Goal: Information Seeking & Learning: Learn about a topic

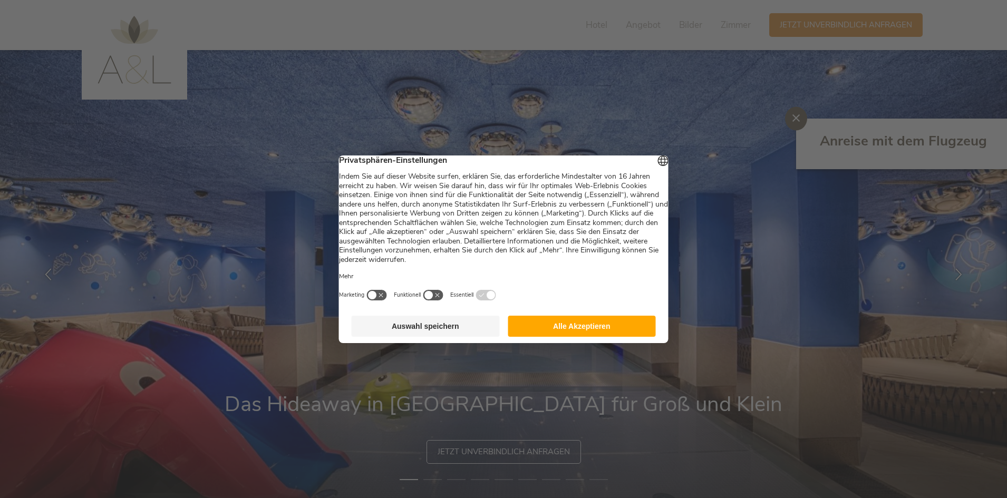
click at [592, 333] on button "Alle Akzeptieren" at bounding box center [582, 326] width 148 height 21
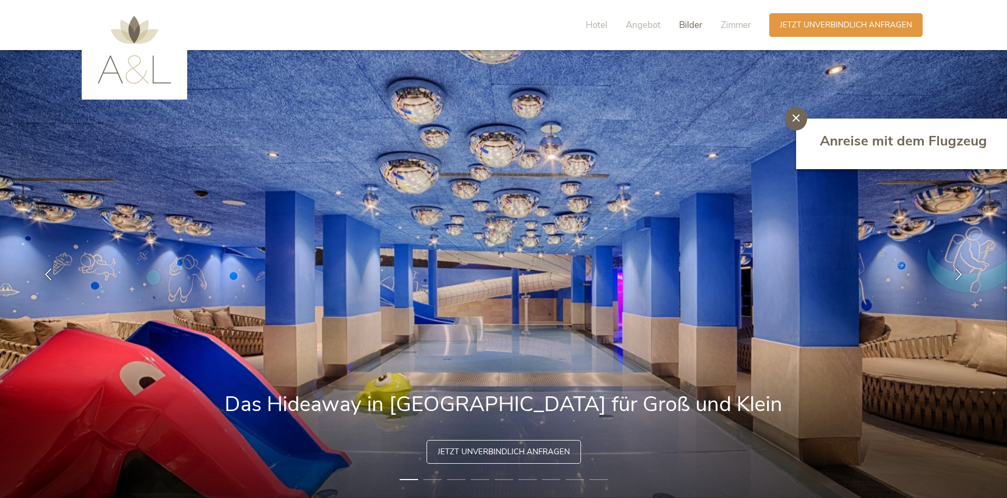
click at [701, 24] on span "Bilder" at bounding box center [690, 25] width 23 height 12
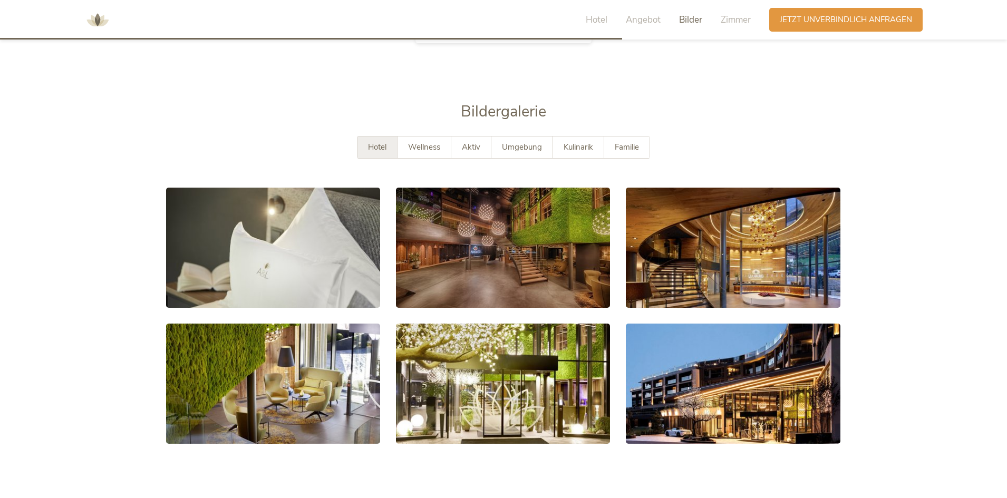
scroll to position [1931, 0]
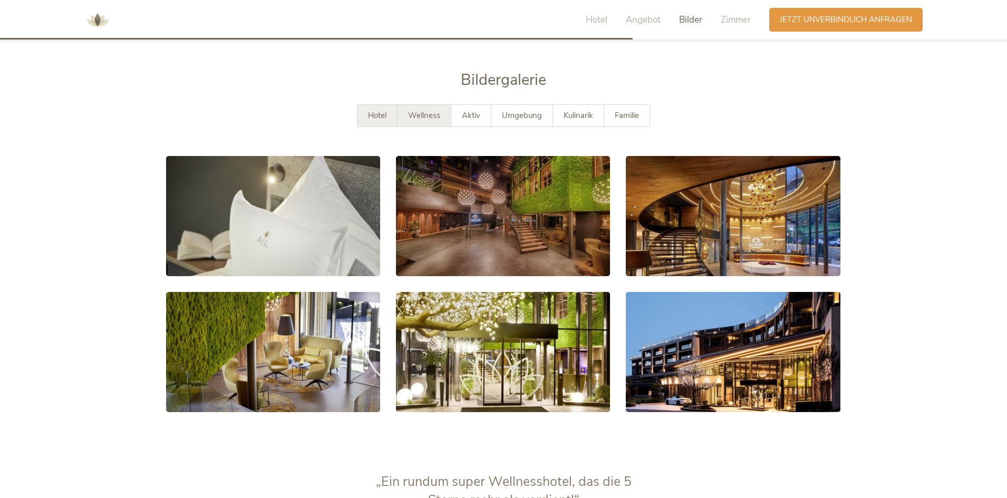
click at [441, 105] on div "Wellness" at bounding box center [424, 116] width 54 height 22
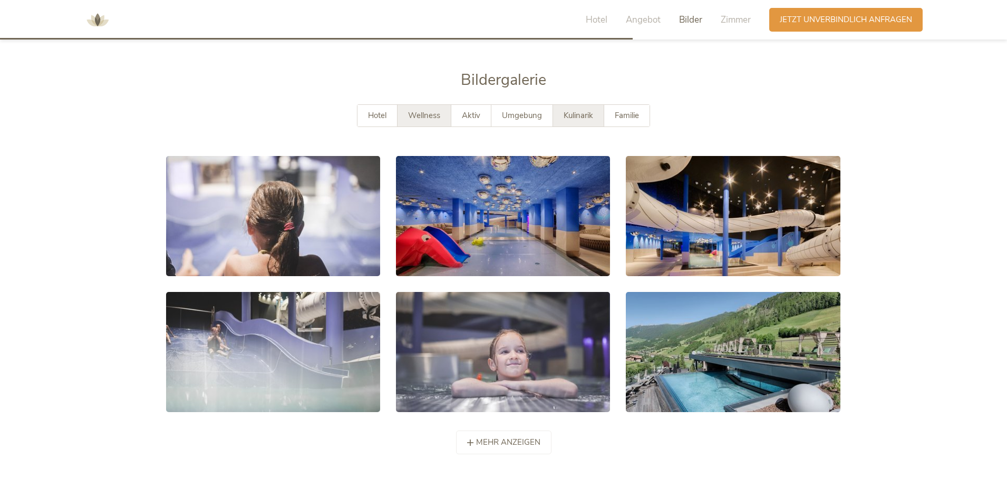
click at [587, 110] on span "Kulinarik" at bounding box center [579, 115] width 30 height 11
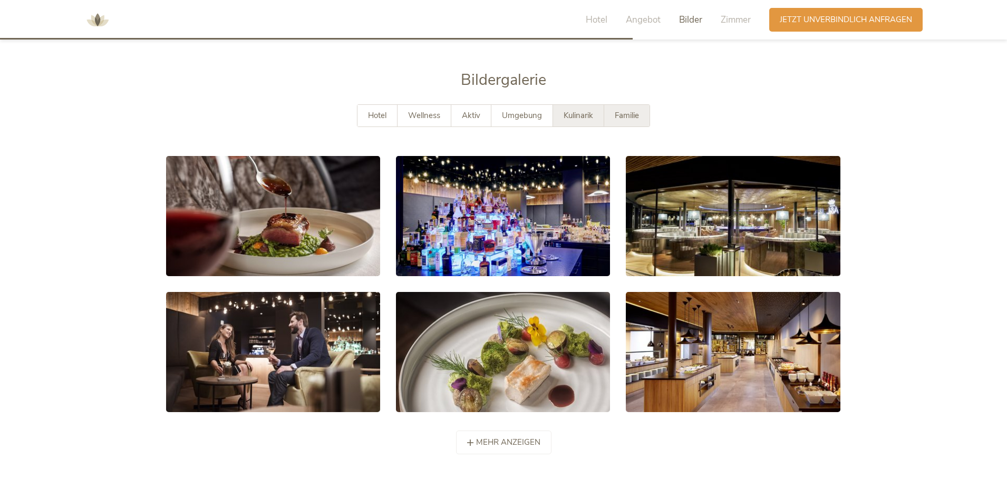
click at [620, 110] on span "Familie" at bounding box center [627, 115] width 24 height 11
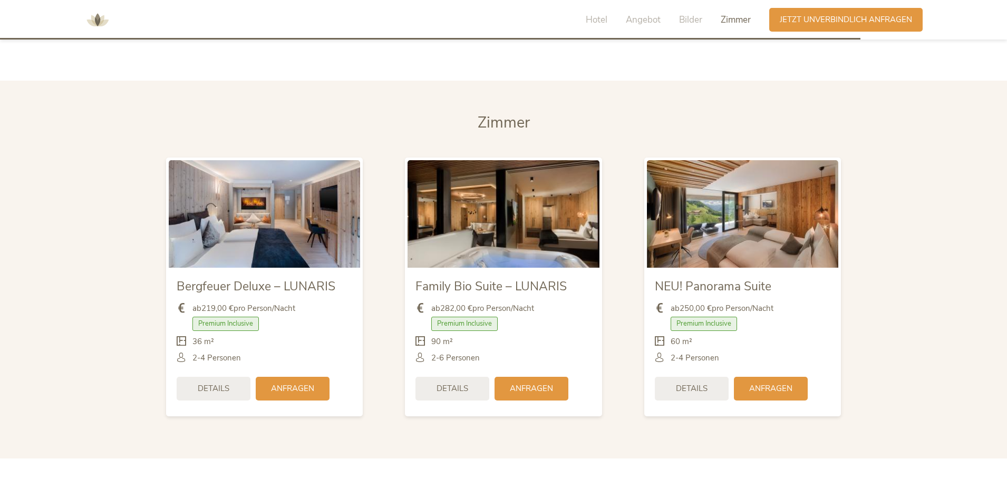
scroll to position [2493, 0]
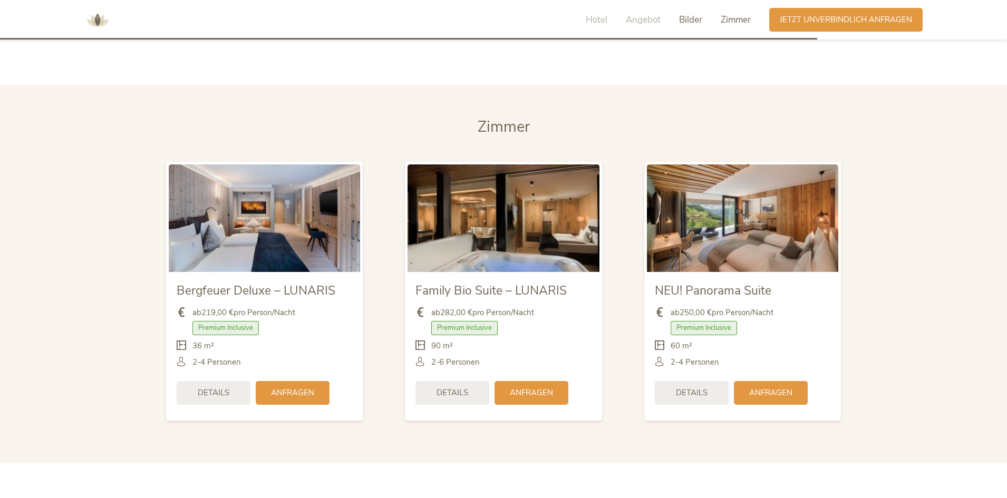
click at [687, 17] on span "Bilder" at bounding box center [690, 20] width 23 height 12
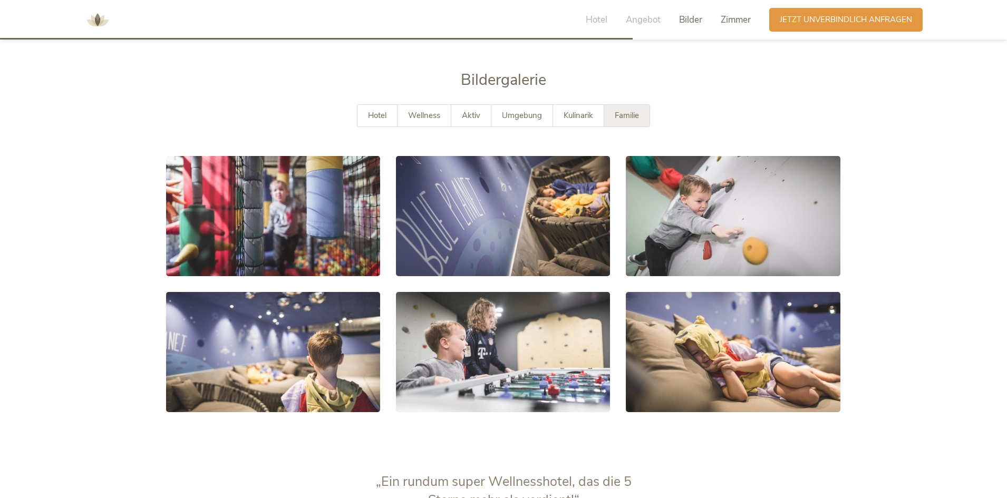
click at [736, 18] on span "Zimmer" at bounding box center [736, 20] width 30 height 12
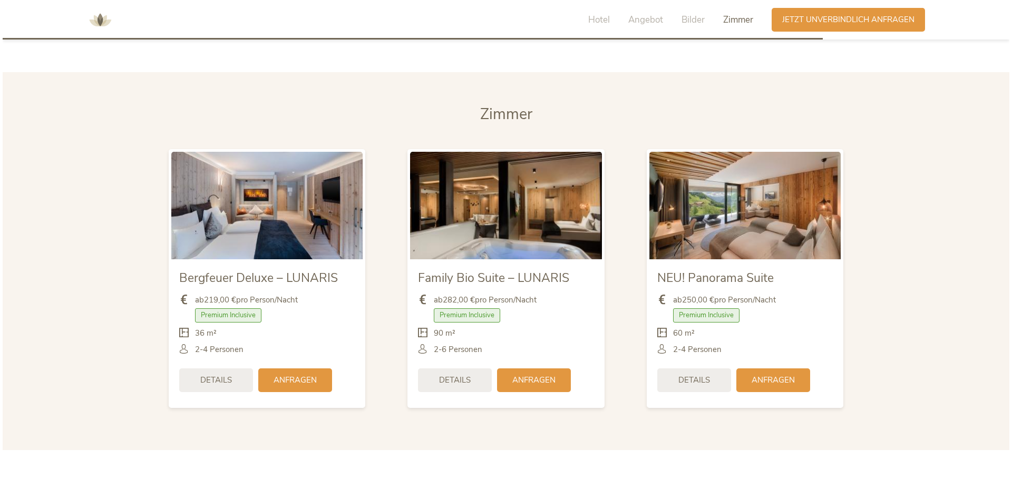
scroll to position [2508, 0]
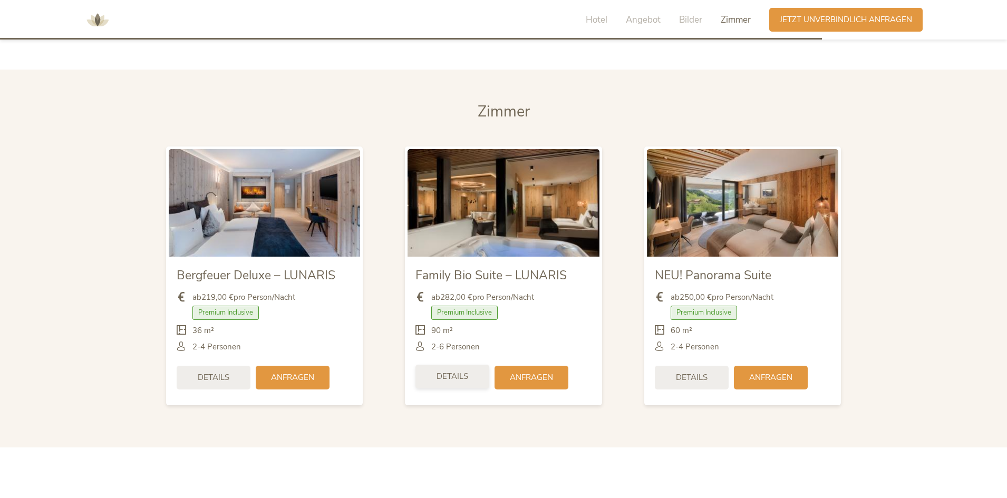
click at [474, 365] on div "Details" at bounding box center [452, 377] width 74 height 24
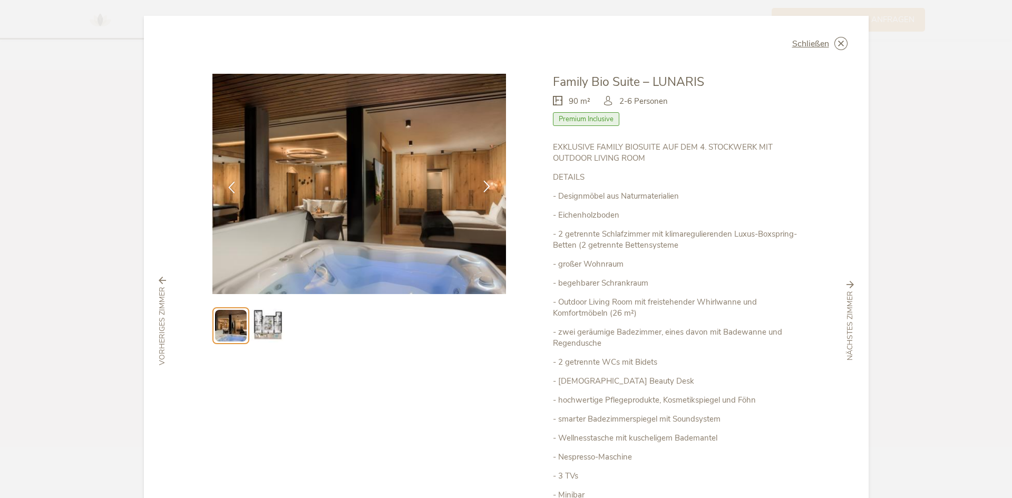
click at [483, 183] on icon at bounding box center [487, 186] width 12 height 12
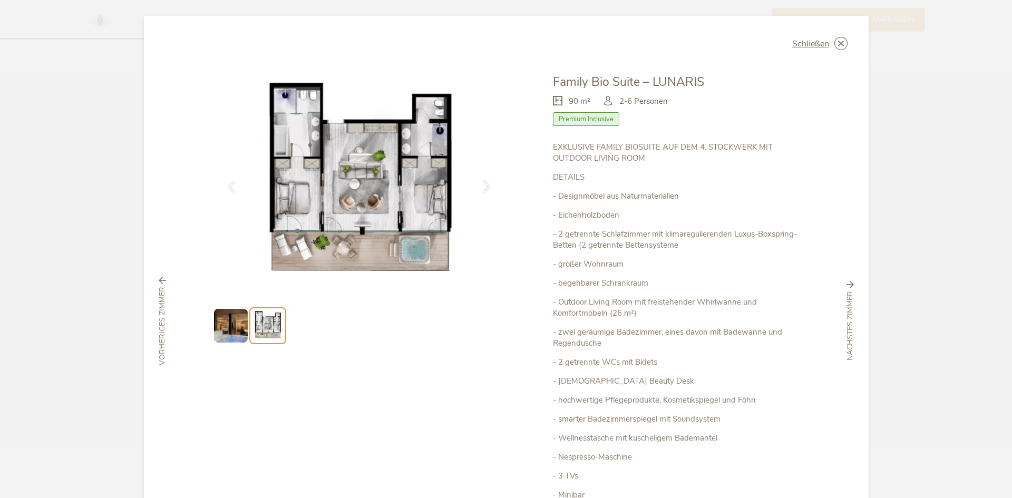
click at [483, 183] on icon at bounding box center [487, 186] width 12 height 12
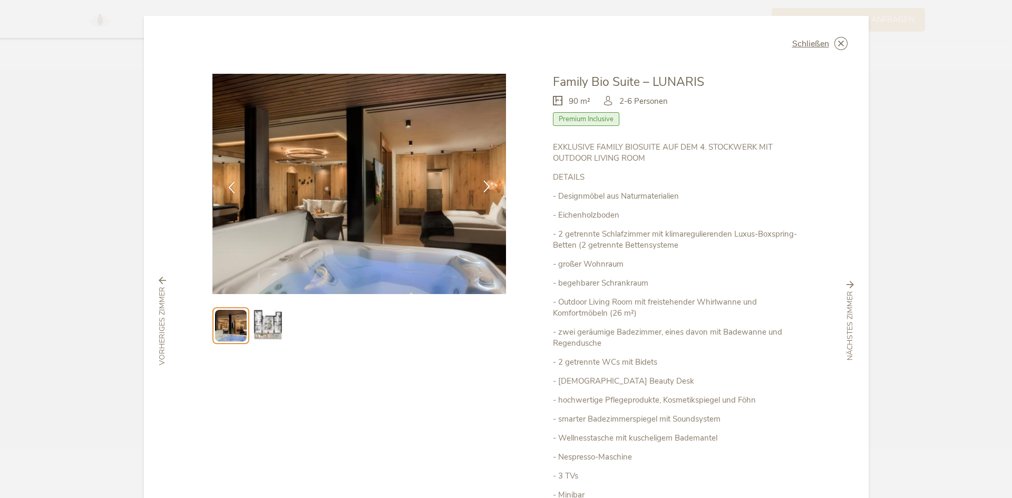
click at [483, 183] on icon at bounding box center [487, 186] width 12 height 12
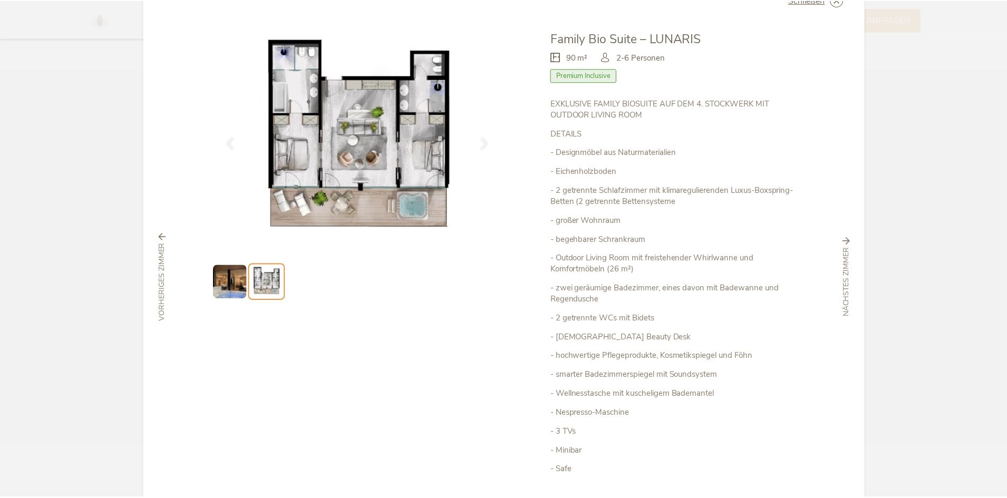
scroll to position [0, 0]
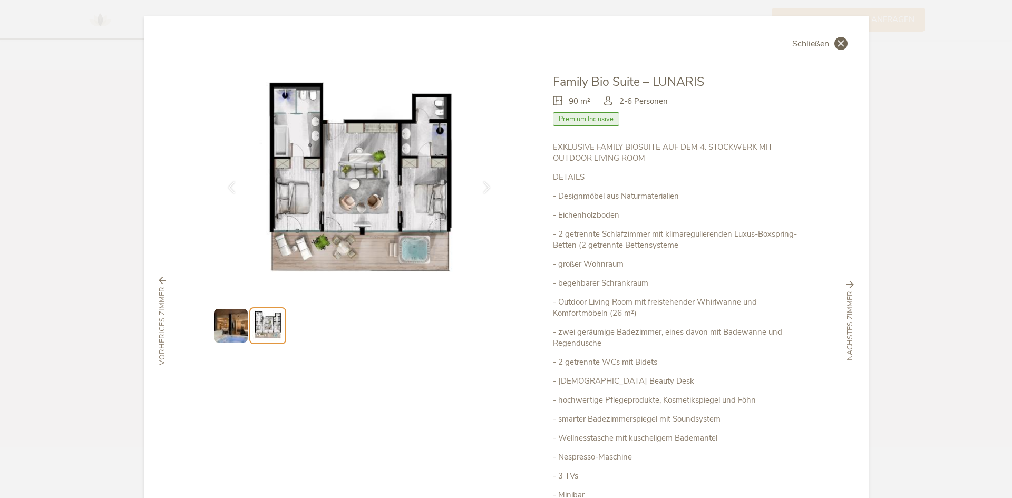
click at [810, 44] on span "Schließen" at bounding box center [810, 44] width 37 height 8
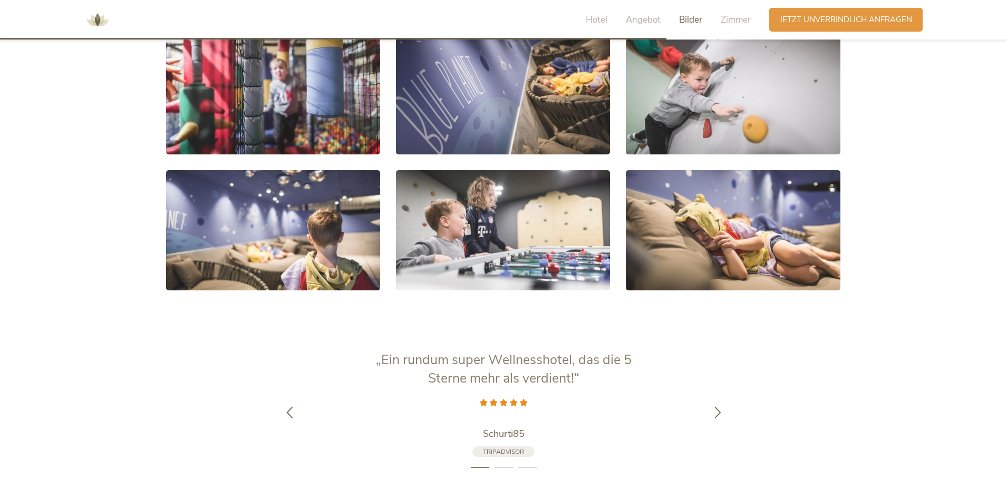
scroll to position [2034, 0]
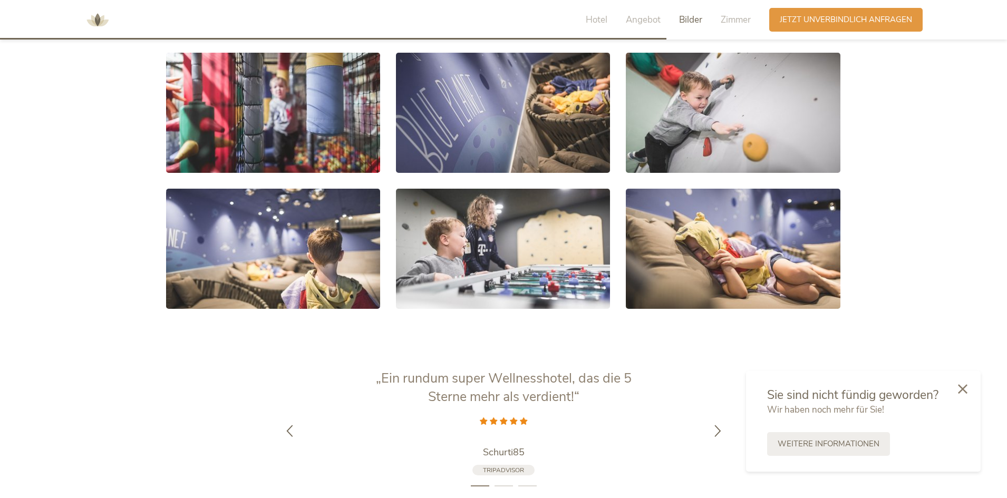
click at [98, 18] on img at bounding box center [98, 20] width 32 height 32
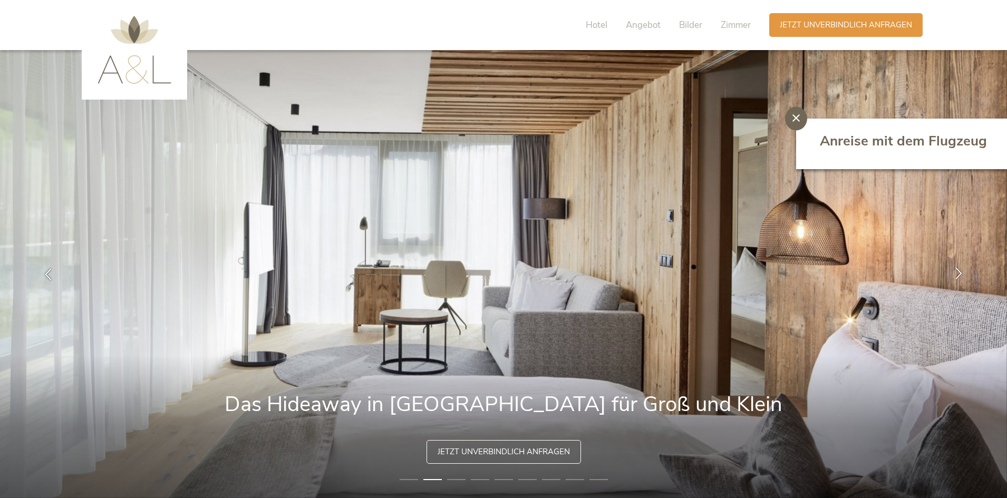
click at [955, 276] on icon at bounding box center [959, 273] width 12 height 12
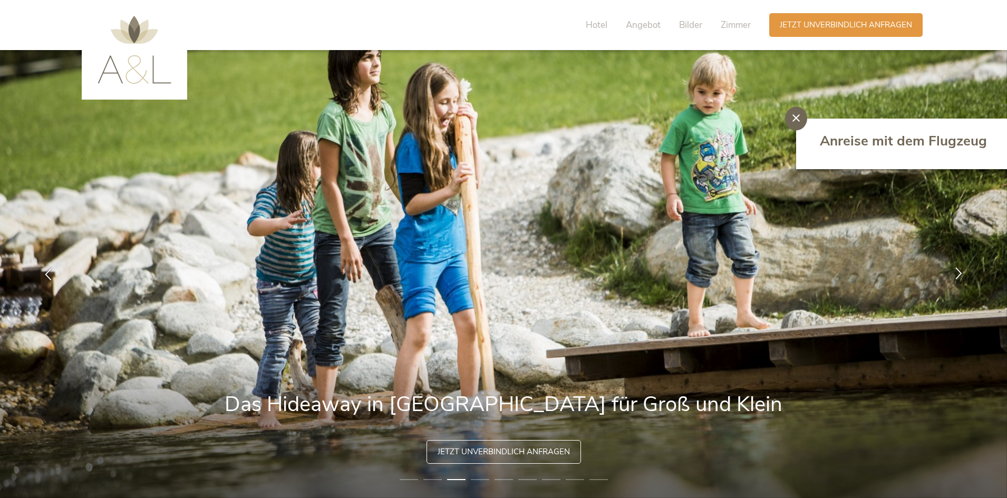
click at [955, 276] on icon at bounding box center [959, 273] width 12 height 12
click at [958, 273] on icon at bounding box center [959, 273] width 12 height 12
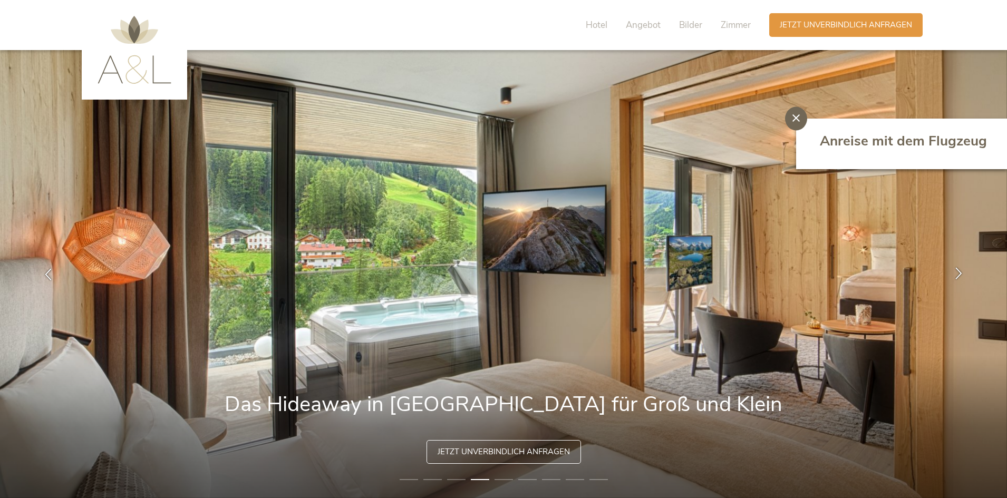
click at [958, 273] on icon at bounding box center [959, 273] width 12 height 12
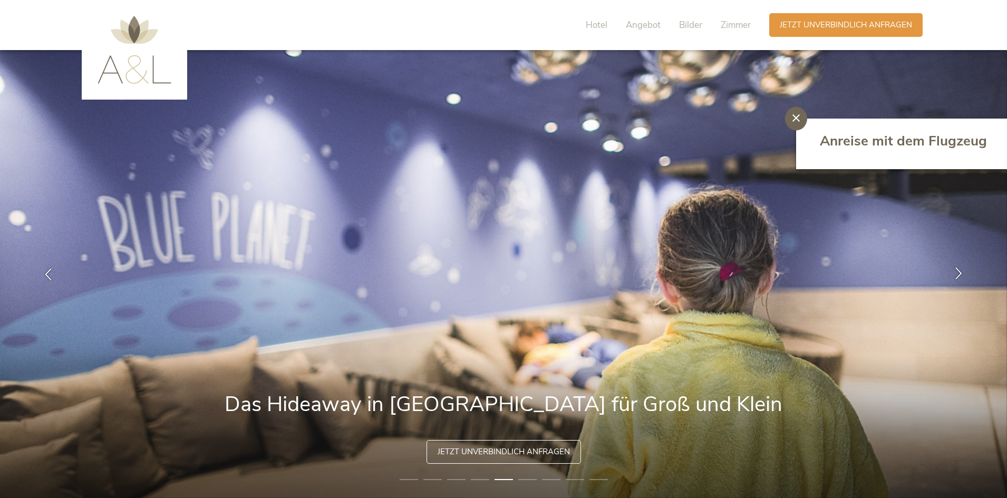
click at [958, 273] on icon at bounding box center [959, 273] width 12 height 12
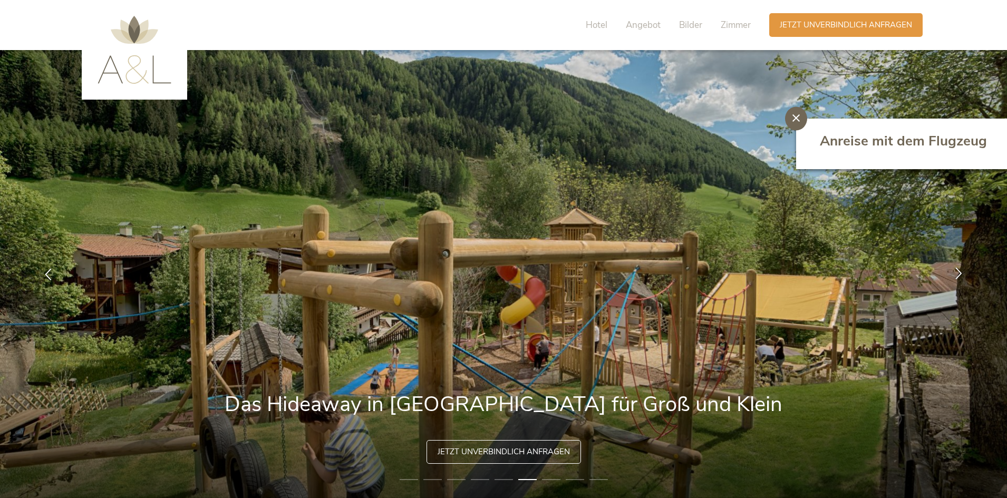
click at [958, 273] on icon at bounding box center [959, 273] width 12 height 12
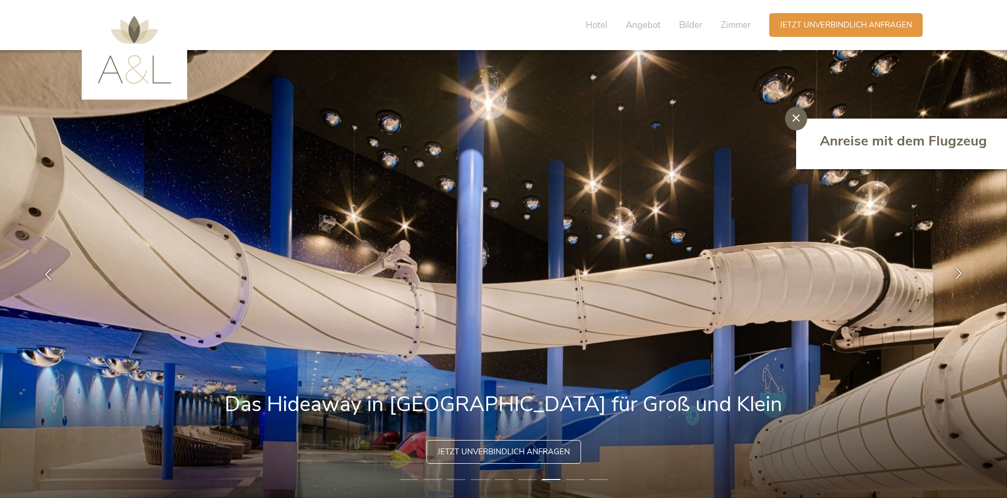
click at [958, 273] on icon at bounding box center [959, 273] width 12 height 12
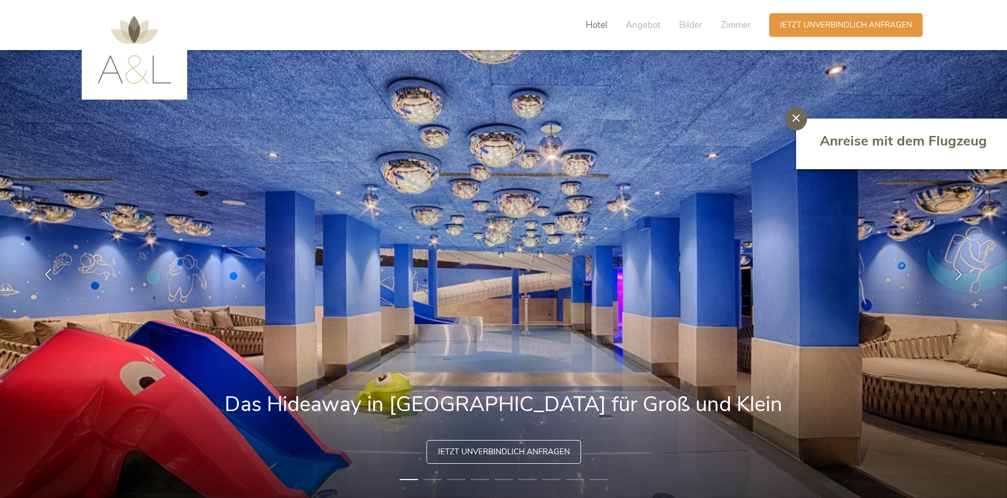
click at [591, 22] on span "Hotel" at bounding box center [597, 25] width 22 height 12
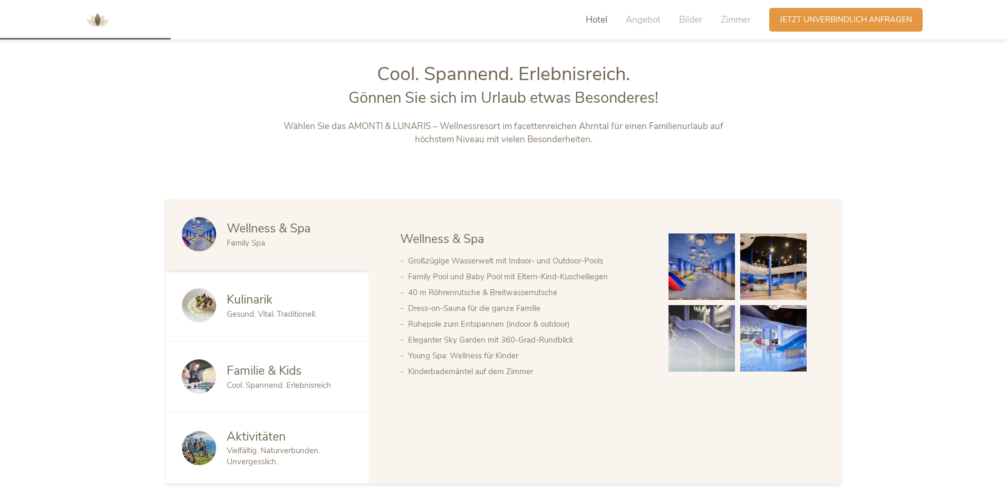
scroll to position [535, 0]
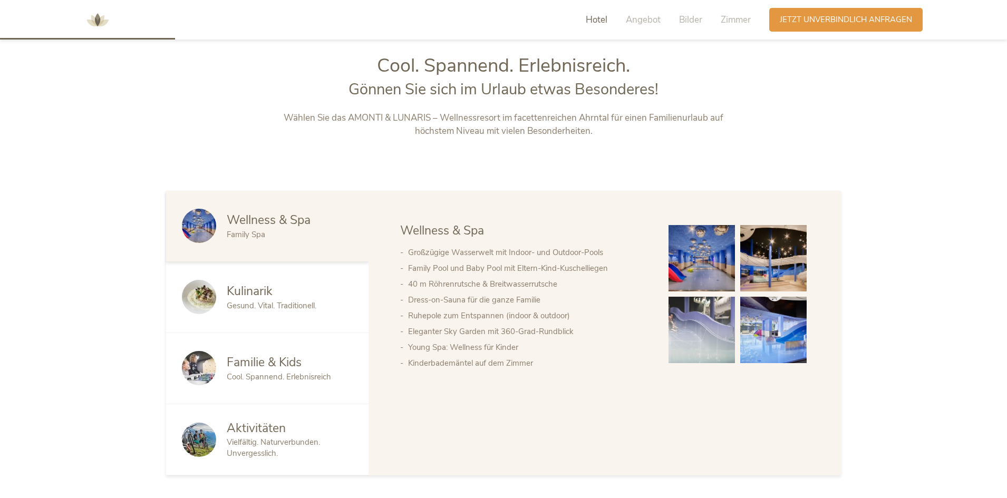
click at [267, 366] on span "Familie & Kids" at bounding box center [264, 362] width 75 height 16
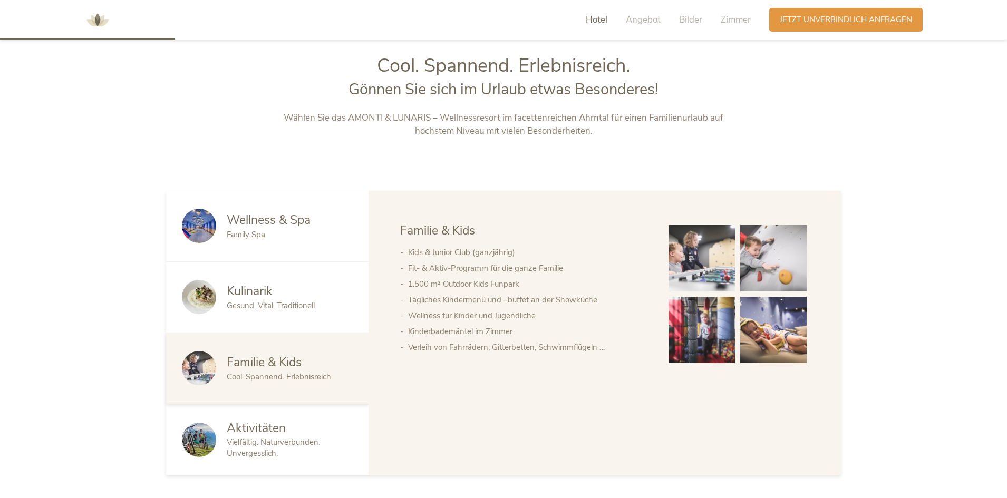
click at [712, 330] on img at bounding box center [701, 330] width 66 height 66
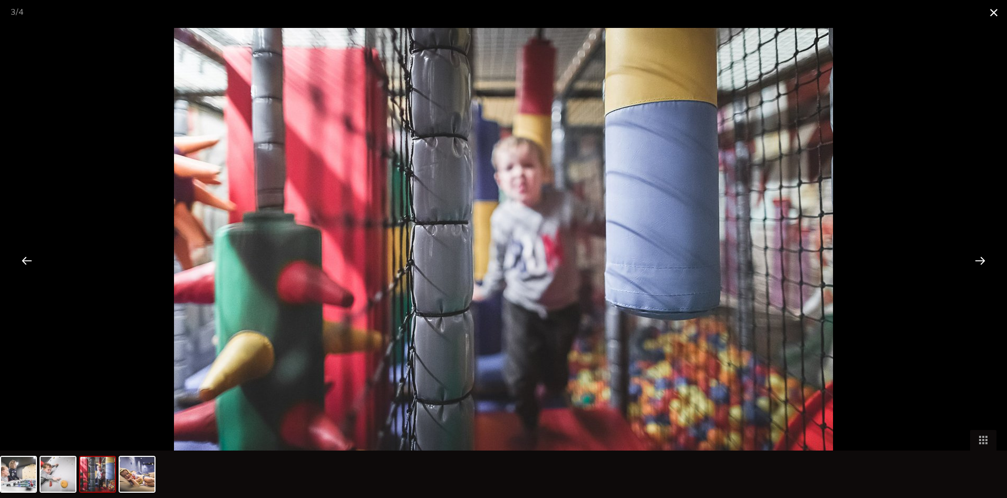
click at [997, 12] on span at bounding box center [994, 12] width 26 height 25
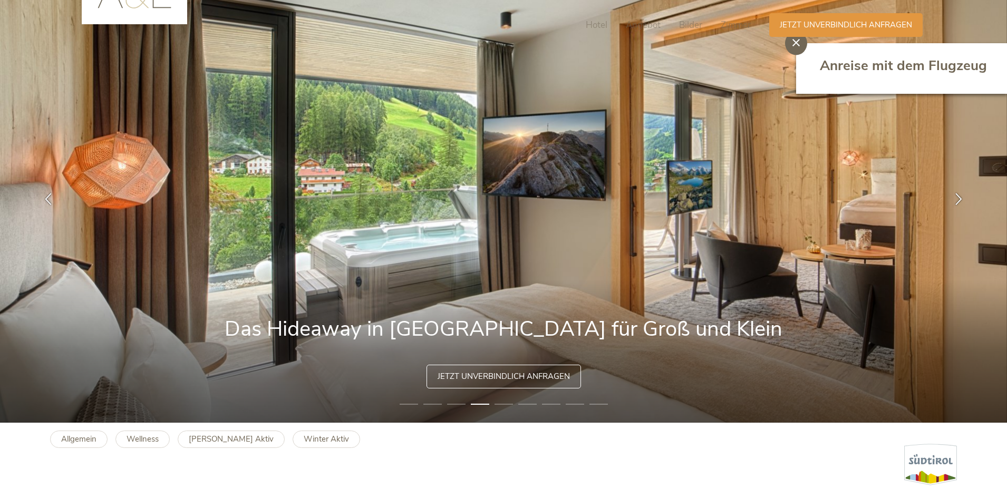
scroll to position [0, 0]
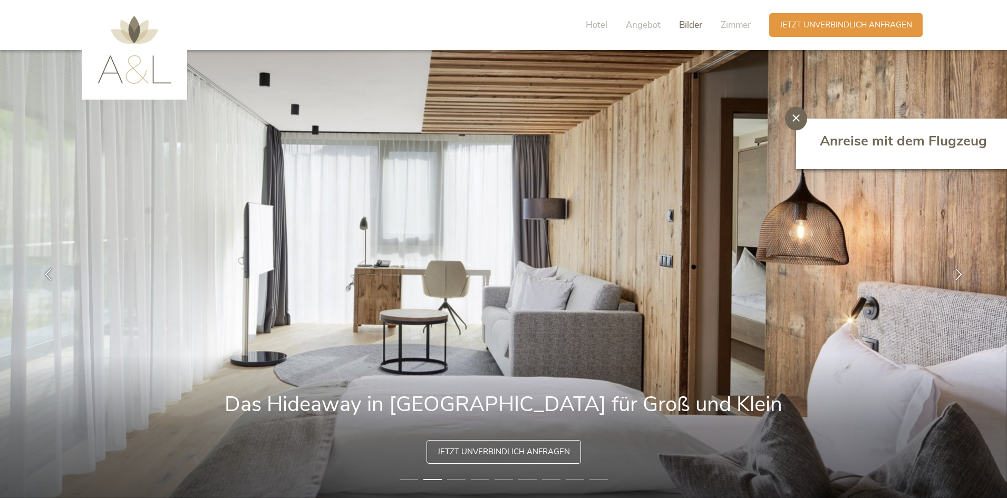
click at [688, 23] on span "Bilder" at bounding box center [690, 25] width 23 height 12
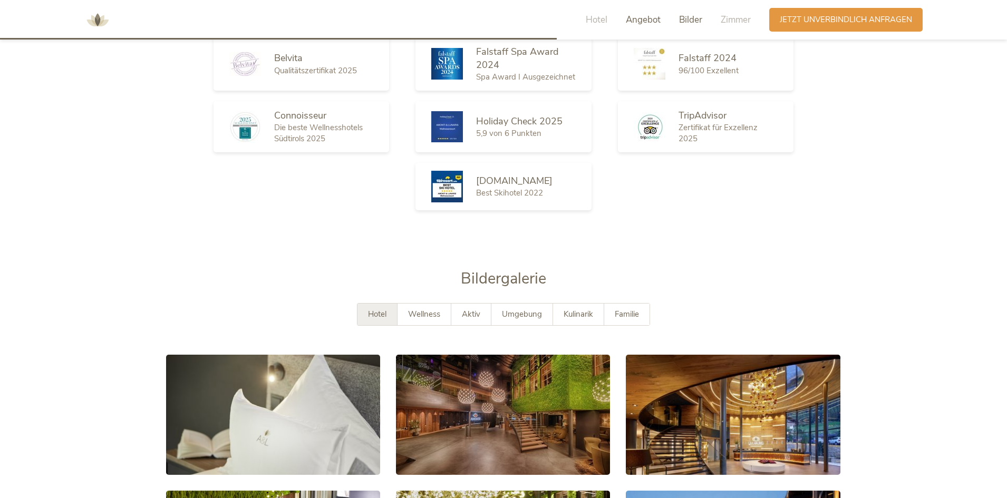
scroll to position [1931, 0]
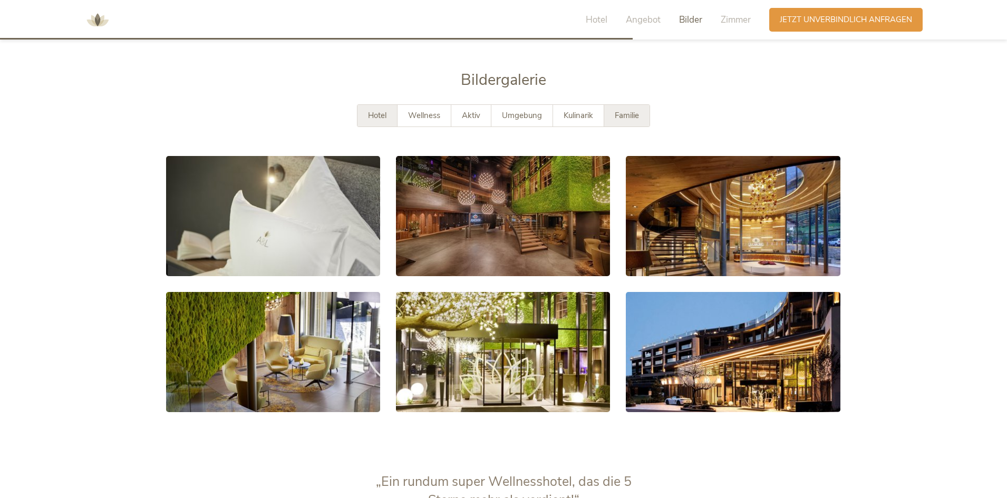
click at [634, 110] on span "Familie" at bounding box center [627, 115] width 24 height 11
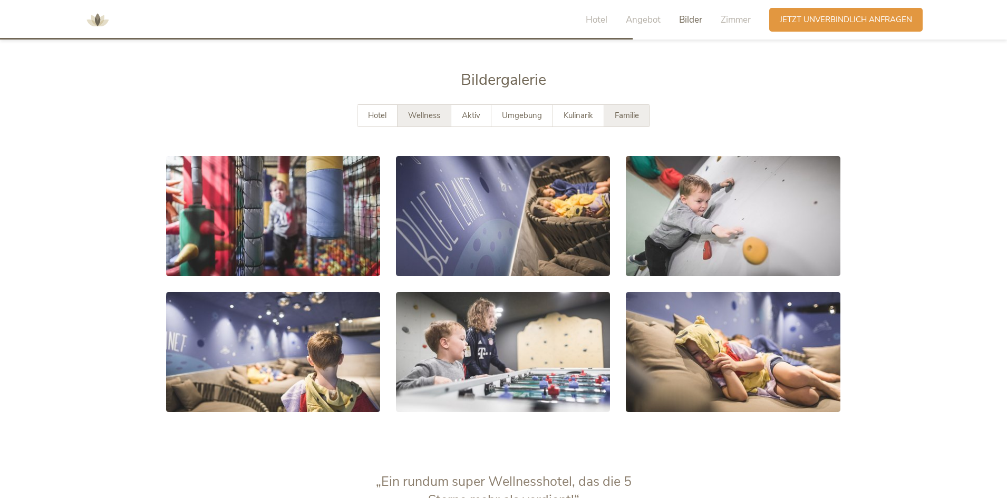
click at [423, 105] on div "Wellness" at bounding box center [424, 116] width 54 height 22
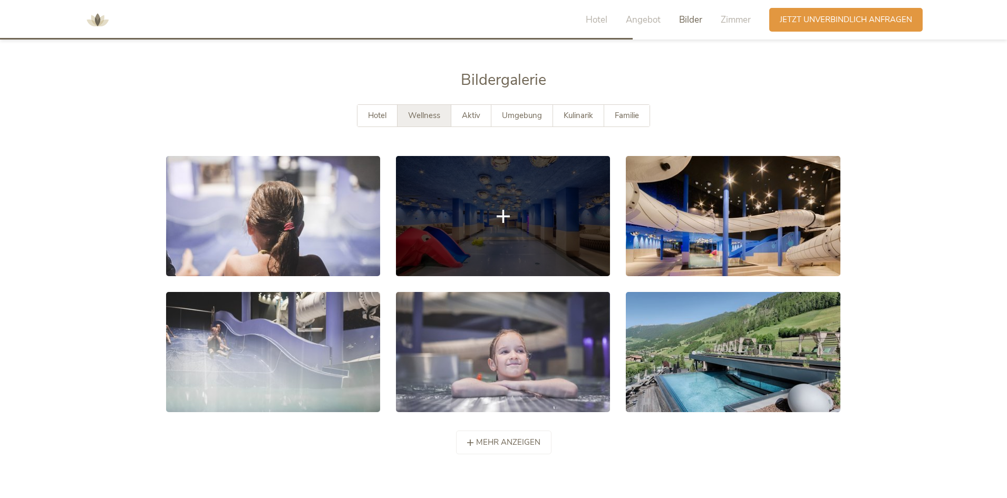
click at [520, 207] on link at bounding box center [503, 216] width 214 height 120
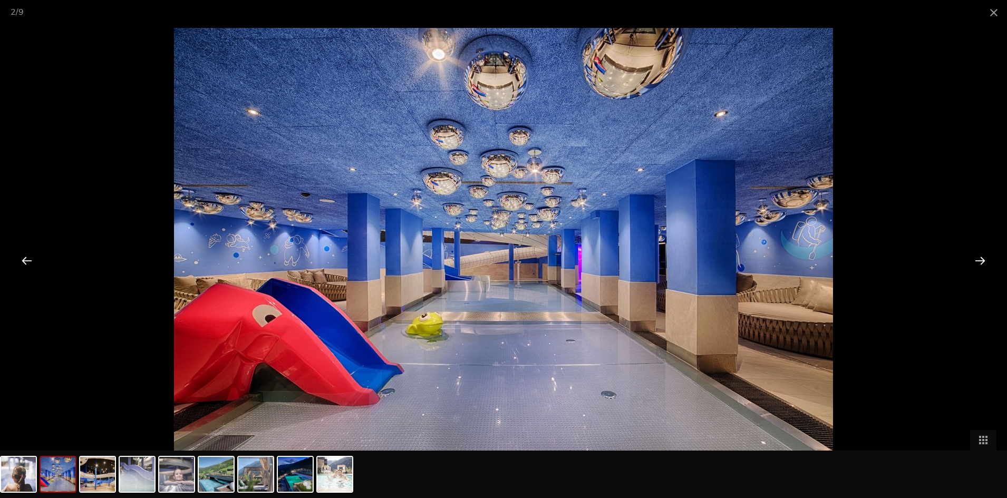
click at [980, 257] on div at bounding box center [980, 260] width 33 height 33
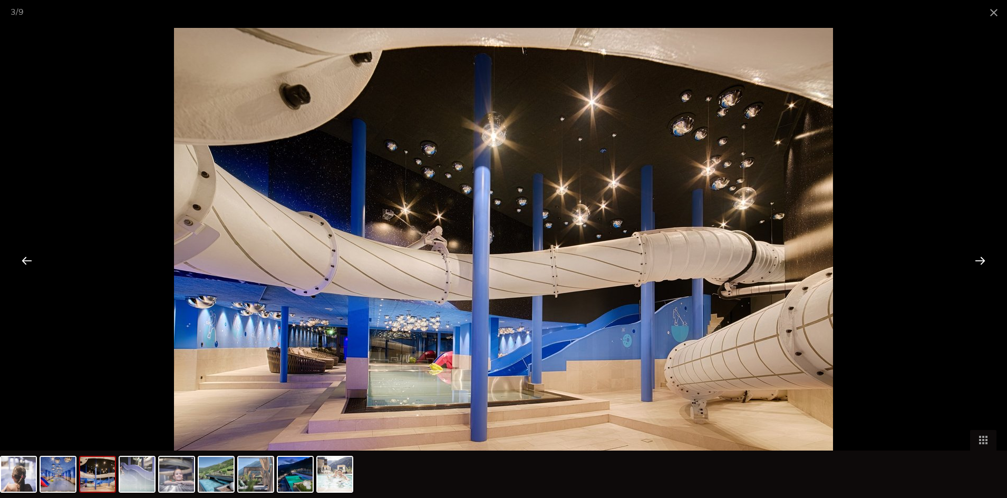
click at [981, 262] on div at bounding box center [980, 260] width 33 height 33
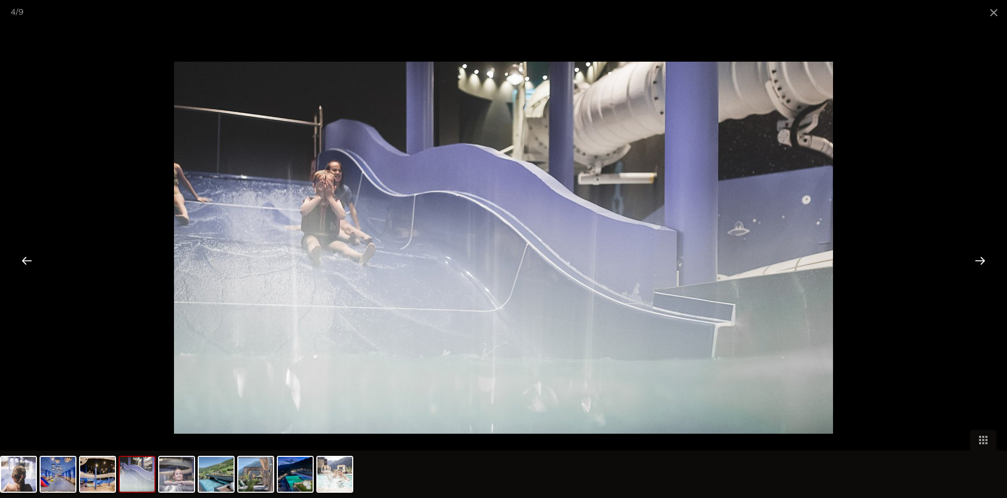
click at [981, 262] on div at bounding box center [980, 260] width 33 height 33
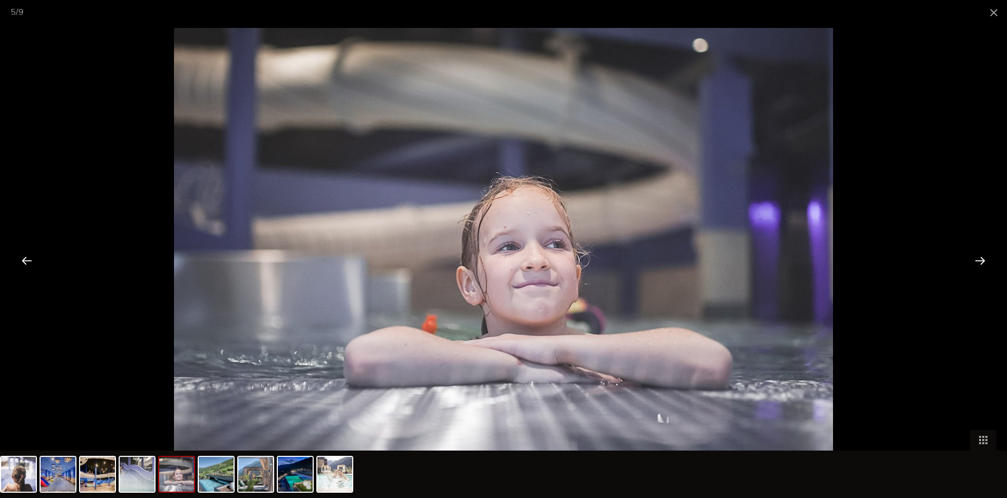
click at [981, 262] on div at bounding box center [980, 260] width 33 height 33
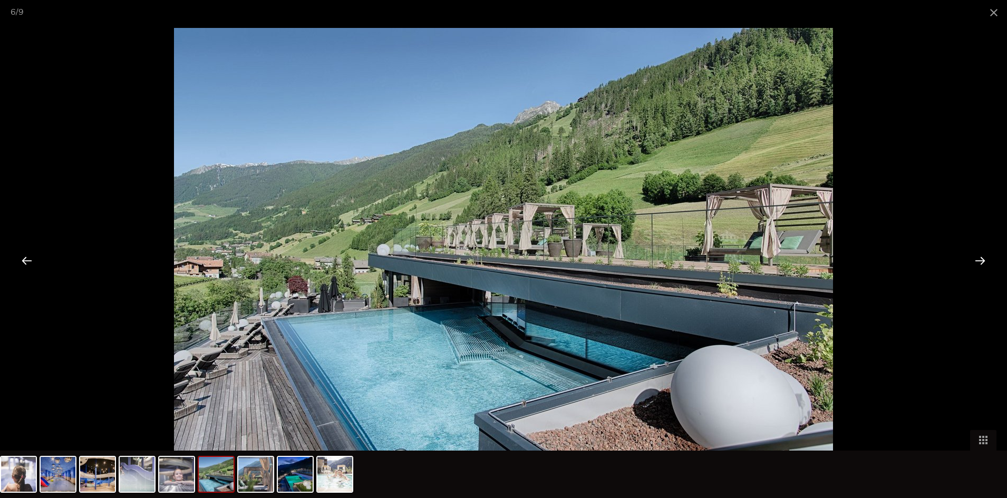
click at [981, 262] on div at bounding box center [980, 260] width 33 height 33
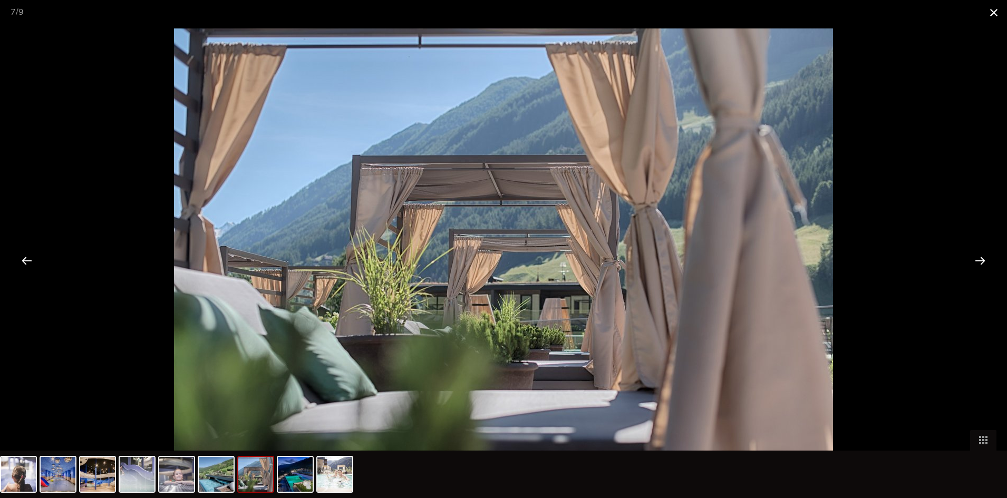
click at [994, 9] on span at bounding box center [994, 12] width 26 height 25
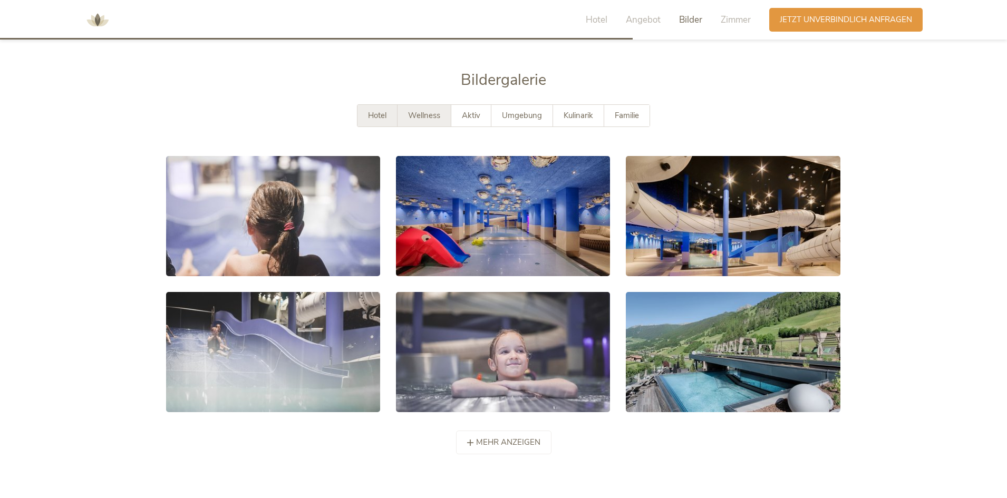
click at [381, 110] on span "Hotel" at bounding box center [377, 115] width 18 height 11
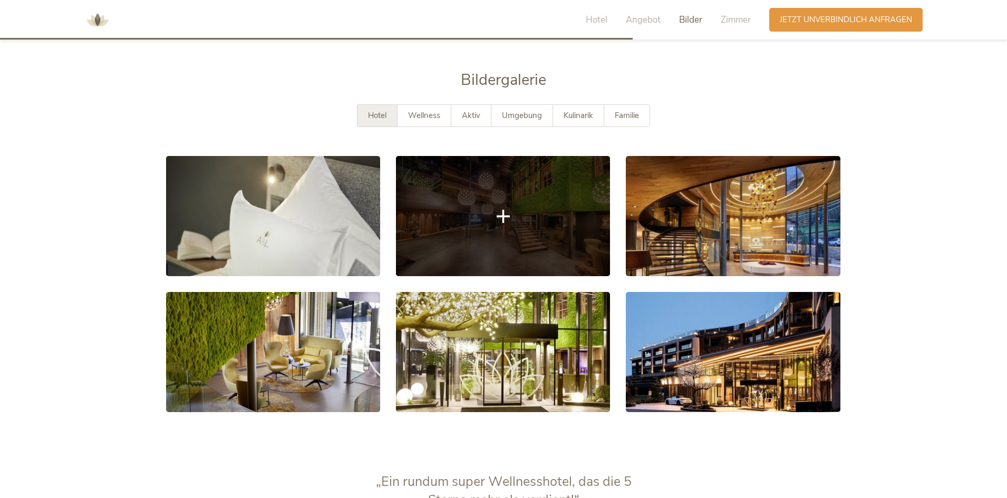
click at [558, 208] on link at bounding box center [503, 216] width 214 height 120
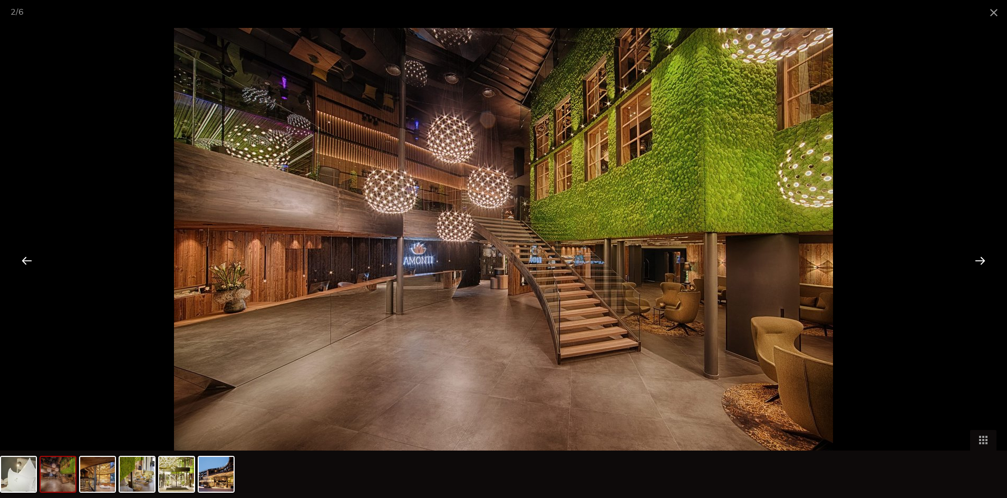
click at [974, 259] on div at bounding box center [980, 260] width 33 height 33
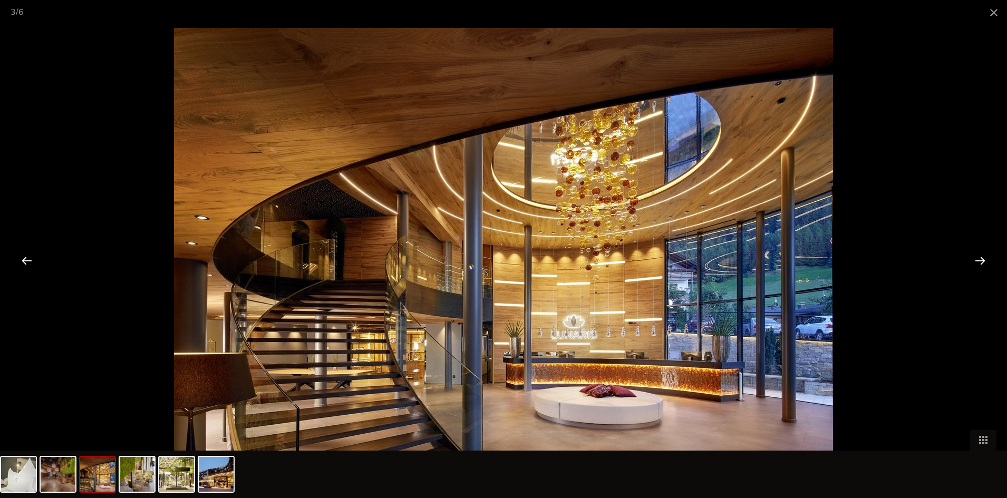
click at [974, 259] on div at bounding box center [980, 260] width 33 height 33
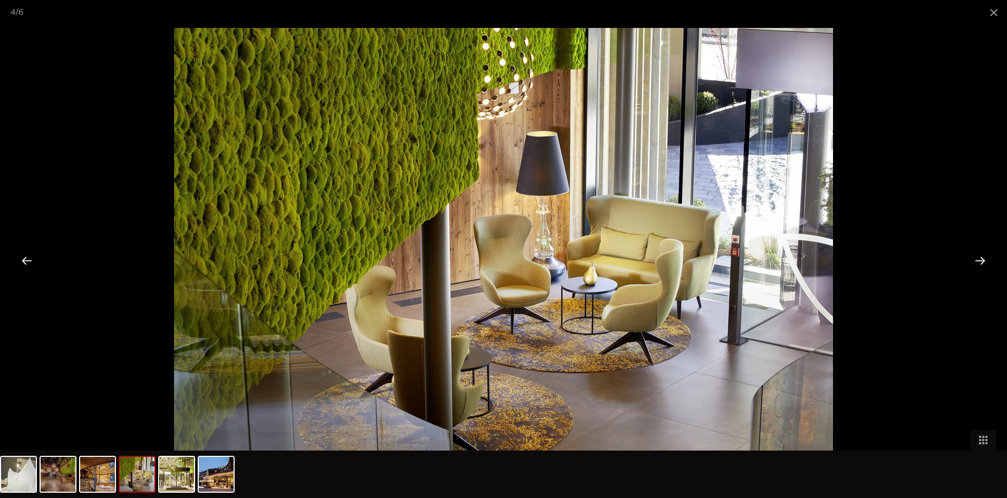
click at [974, 259] on div at bounding box center [980, 260] width 33 height 33
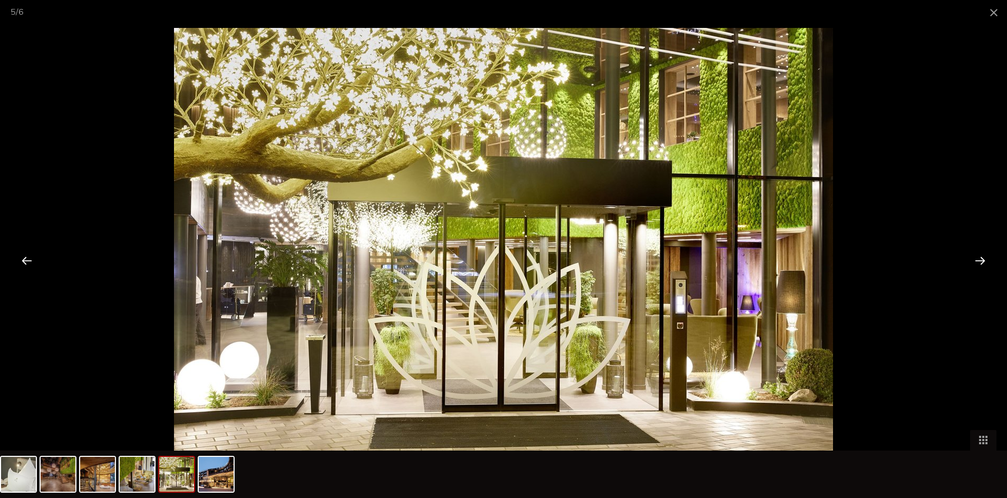
click at [974, 259] on div at bounding box center [980, 260] width 33 height 33
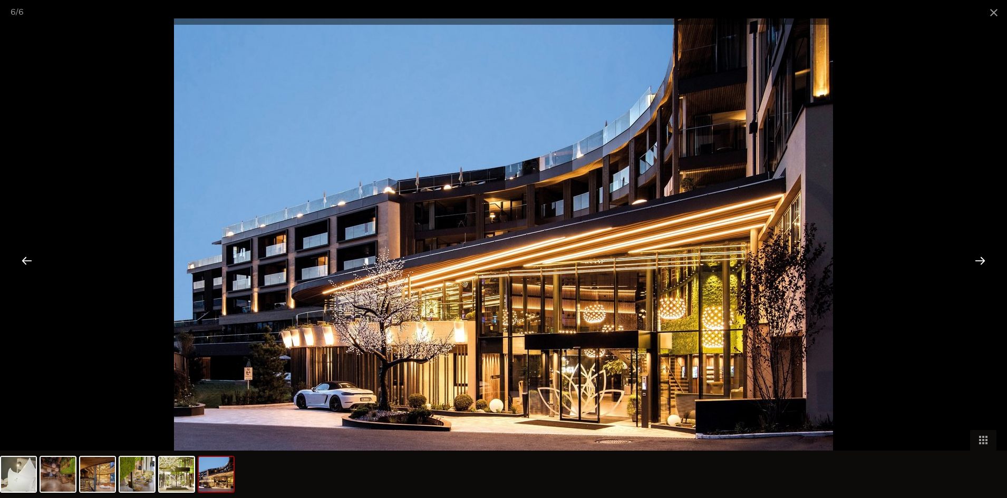
click at [974, 259] on div at bounding box center [980, 260] width 33 height 33
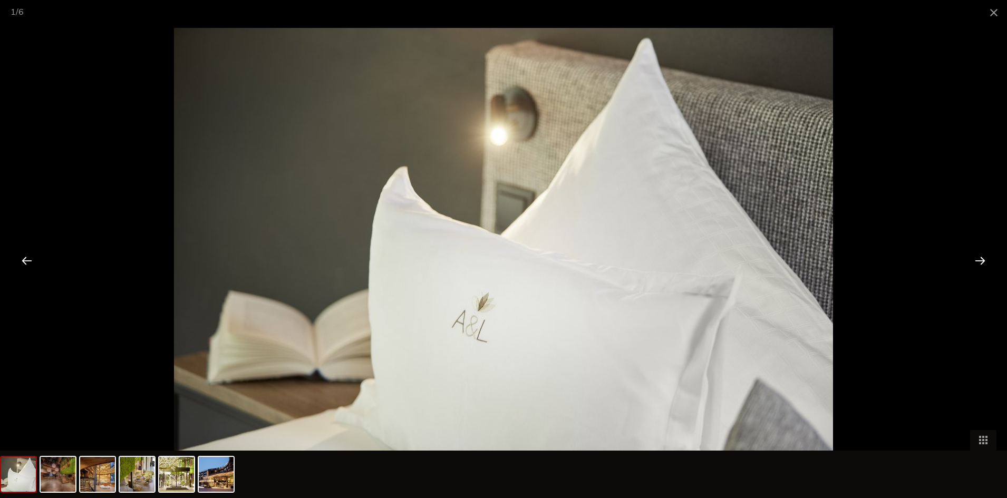
click at [974, 259] on div at bounding box center [980, 260] width 33 height 33
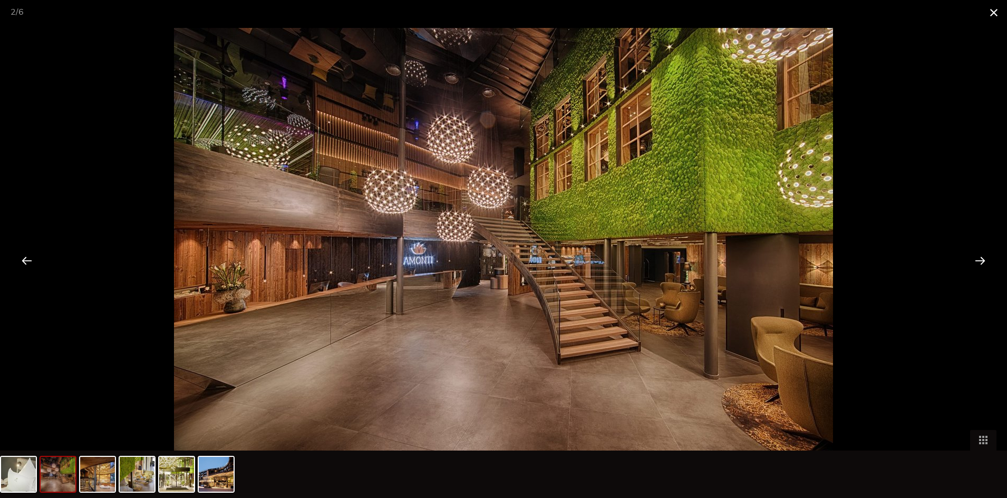
click at [997, 16] on span at bounding box center [994, 12] width 26 height 25
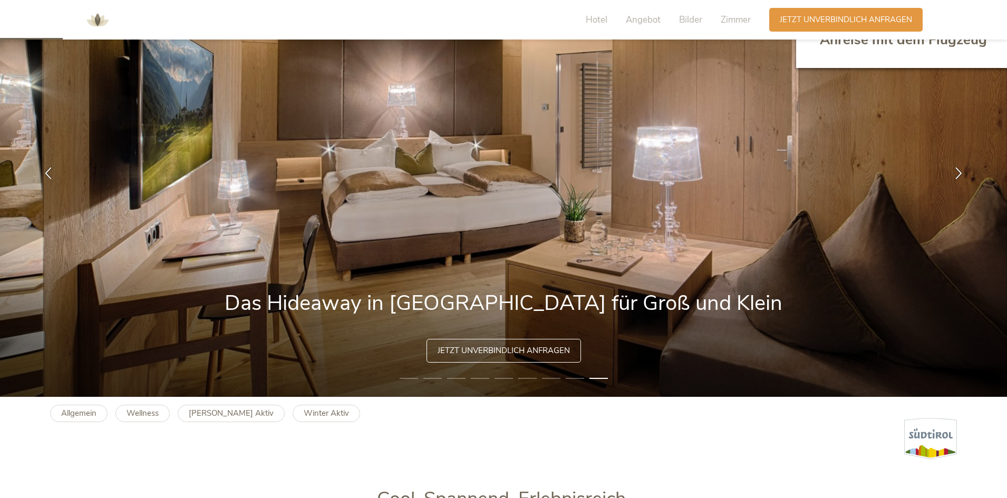
scroll to position [0, 0]
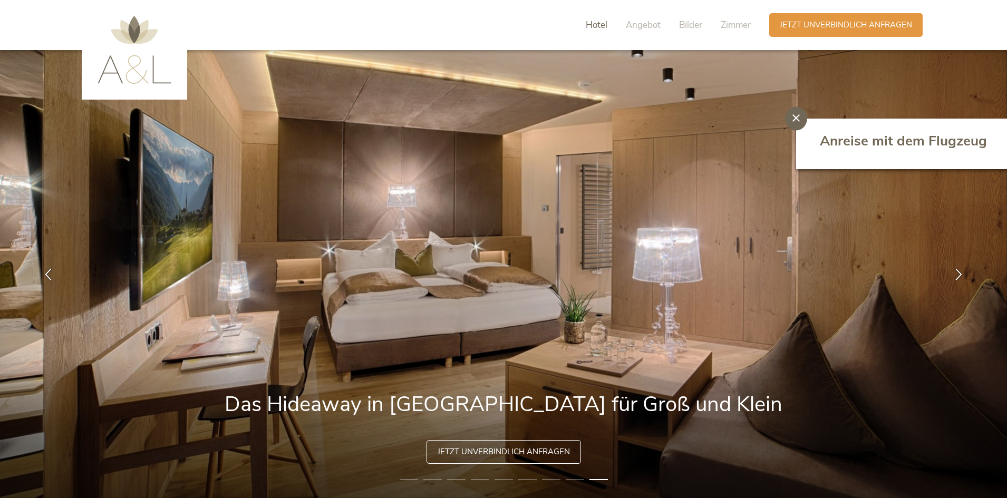
click at [598, 28] on span "Hotel" at bounding box center [597, 25] width 22 height 12
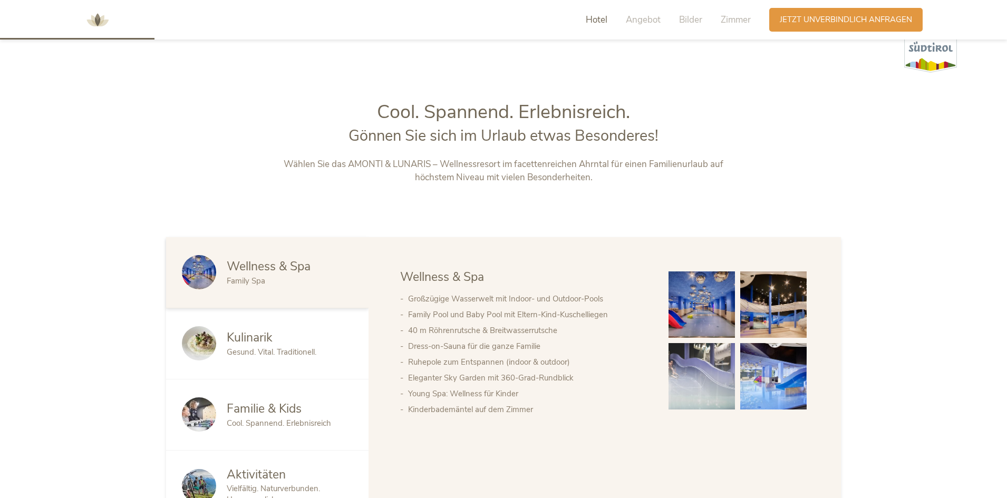
scroll to position [535, 0]
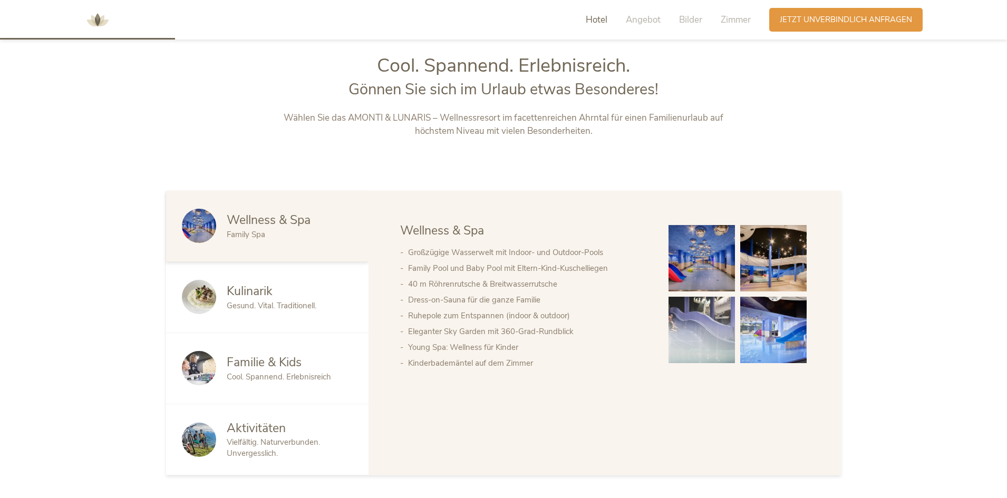
click at [101, 18] on img at bounding box center [98, 20] width 32 height 32
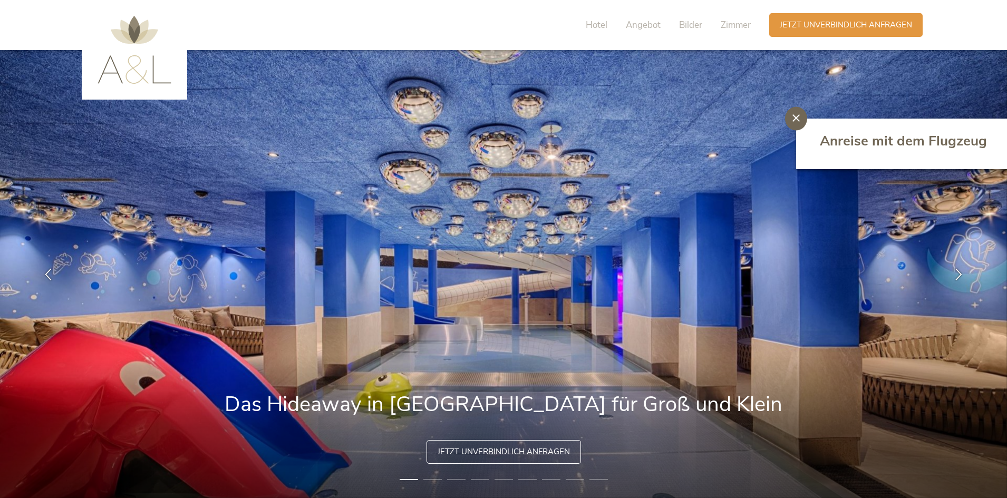
click at [131, 76] on img at bounding box center [135, 50] width 74 height 68
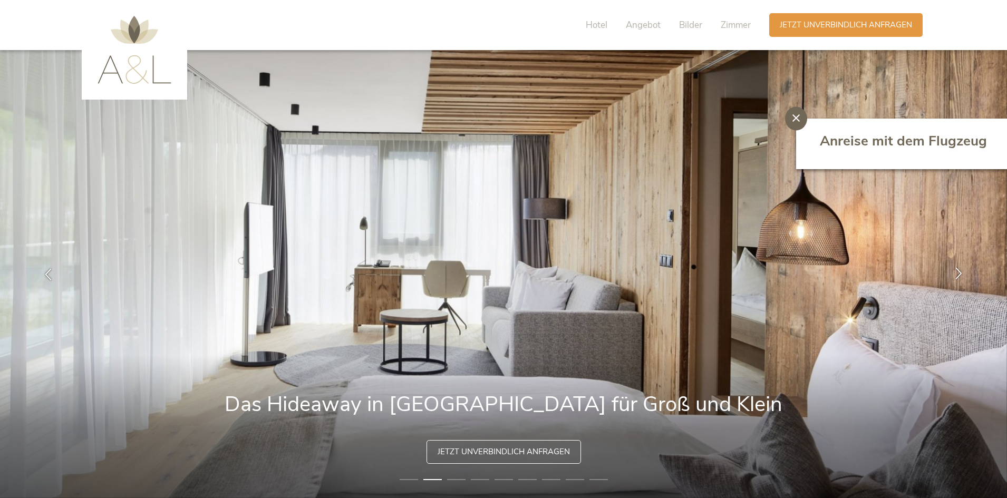
click at [960, 270] on icon at bounding box center [959, 273] width 12 height 12
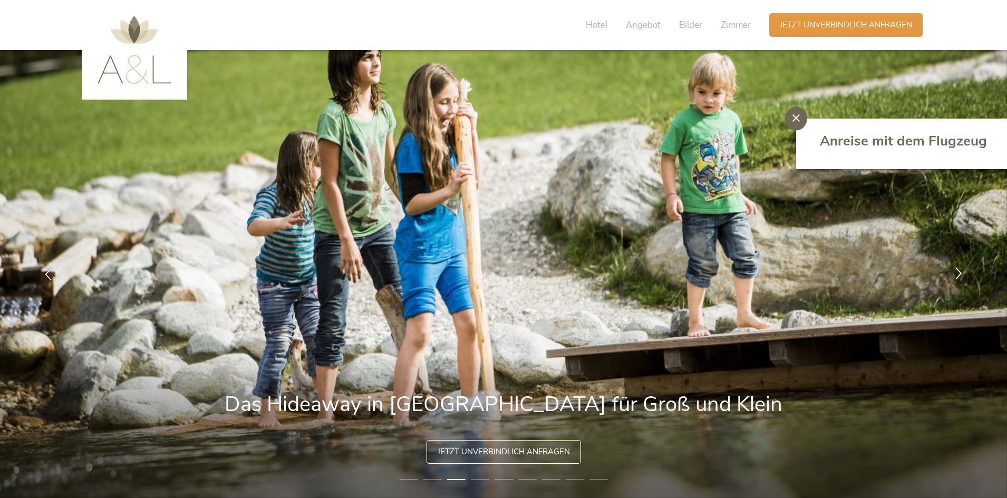
click at [960, 270] on icon at bounding box center [959, 273] width 12 height 12
click at [956, 277] on icon at bounding box center [959, 273] width 12 height 12
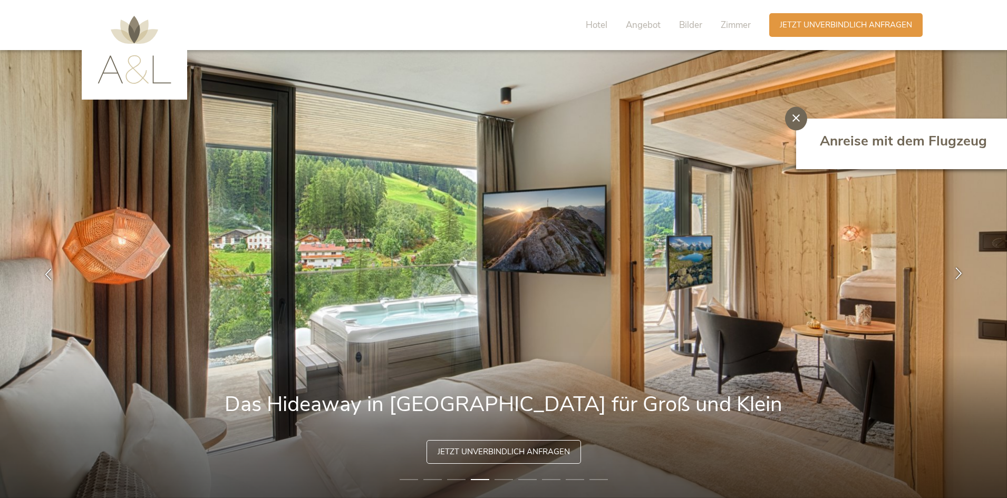
click at [956, 277] on icon at bounding box center [959, 273] width 12 height 12
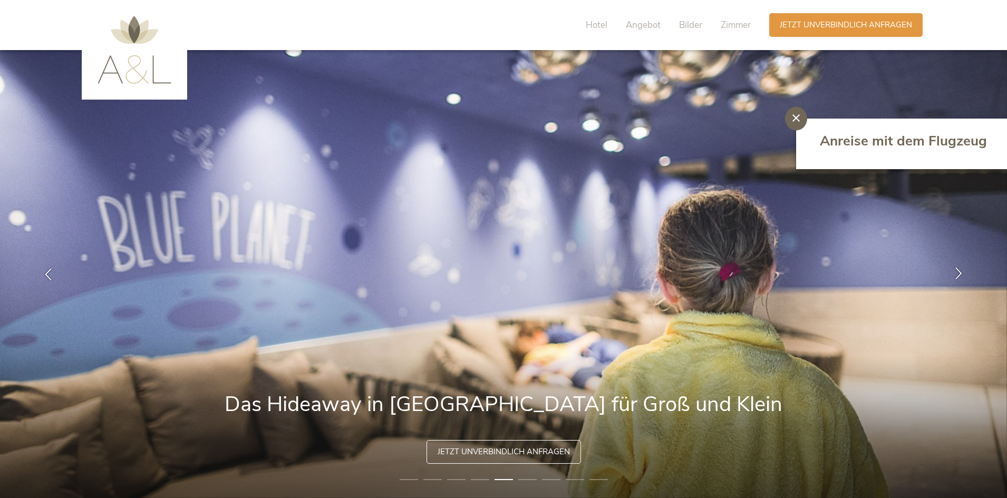
click at [956, 277] on icon at bounding box center [959, 273] width 12 height 12
